Goal: Information Seeking & Learning: Check status

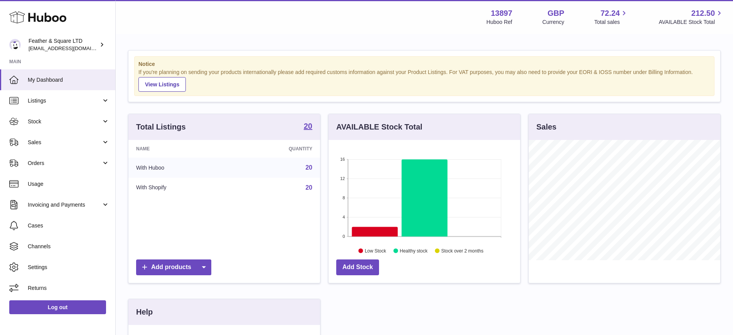
scroll to position [120, 192]
click at [73, 137] on link "Sales" at bounding box center [57, 142] width 115 height 21
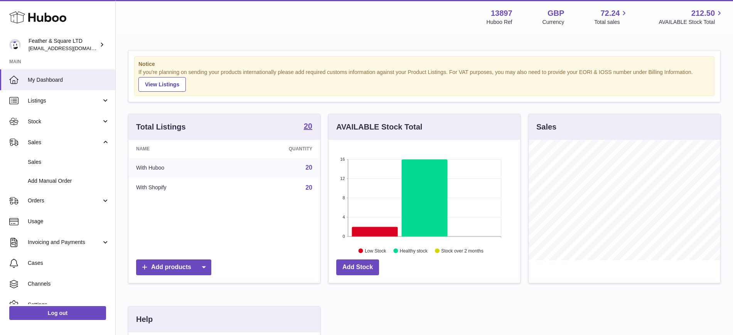
click at [65, 156] on link "Sales" at bounding box center [57, 162] width 115 height 19
